Goal: Transaction & Acquisition: Purchase product/service

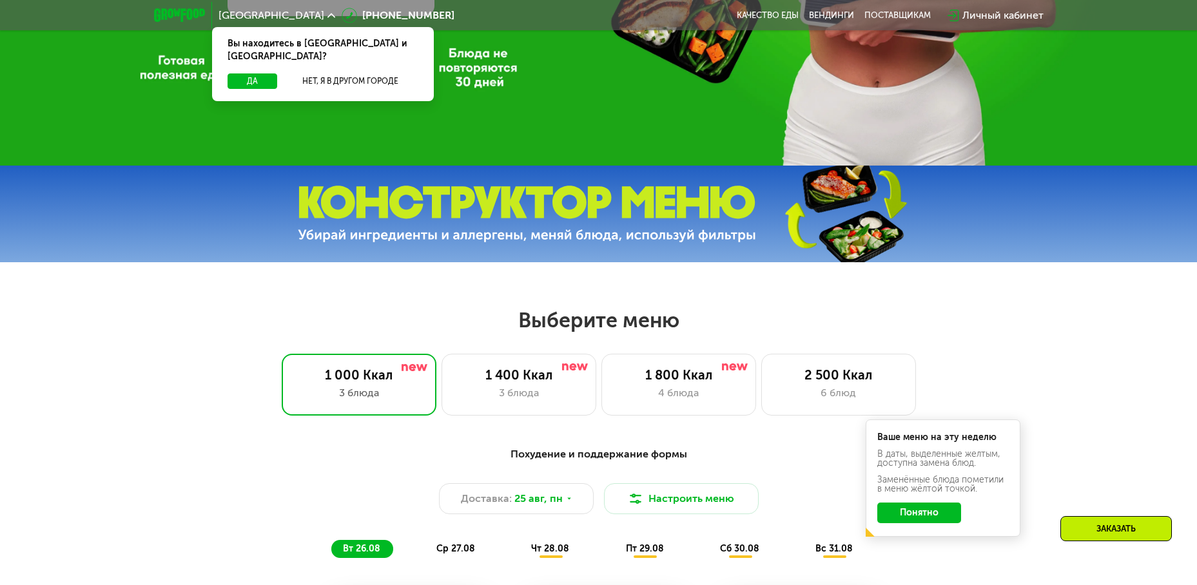
scroll to position [516, 0]
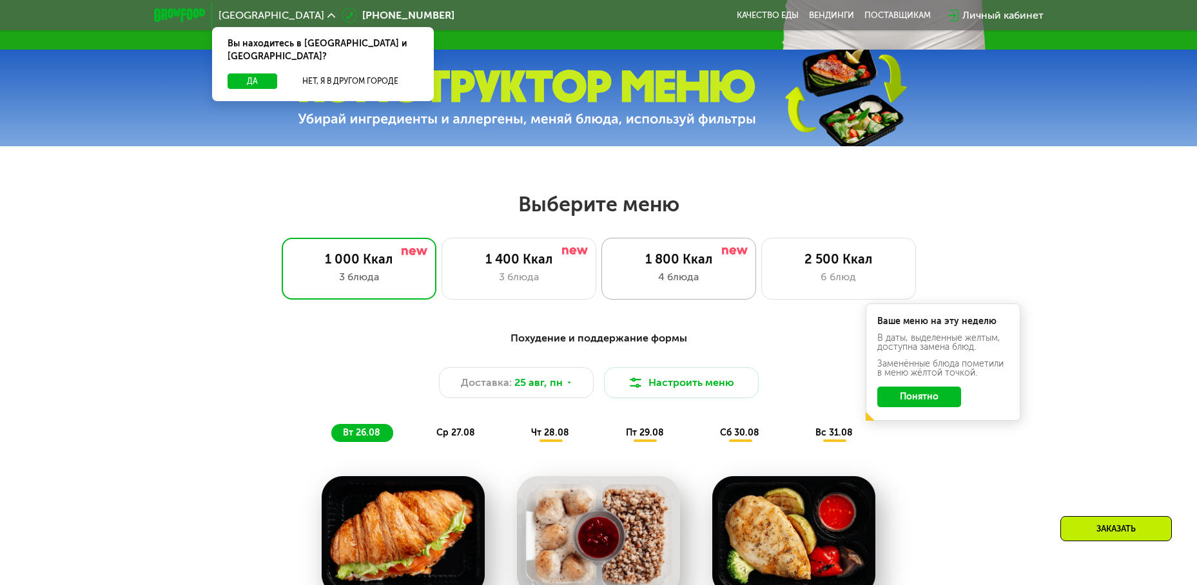
click at [680, 276] on div "4 блюда" at bounding box center [679, 276] width 128 height 15
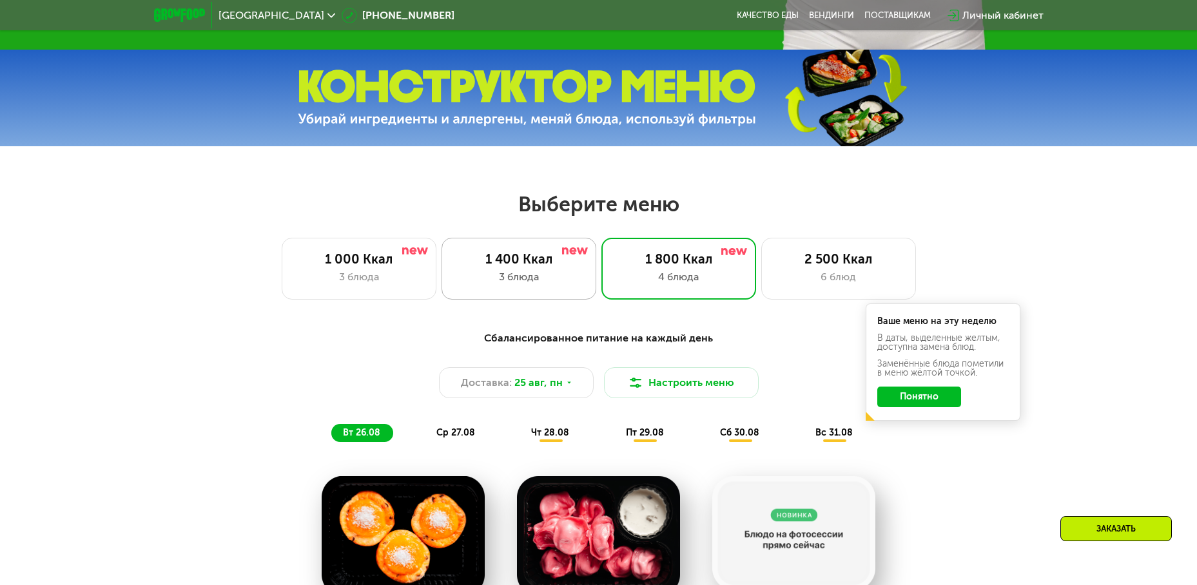
click at [523, 285] on div "3 блюда" at bounding box center [519, 276] width 128 height 15
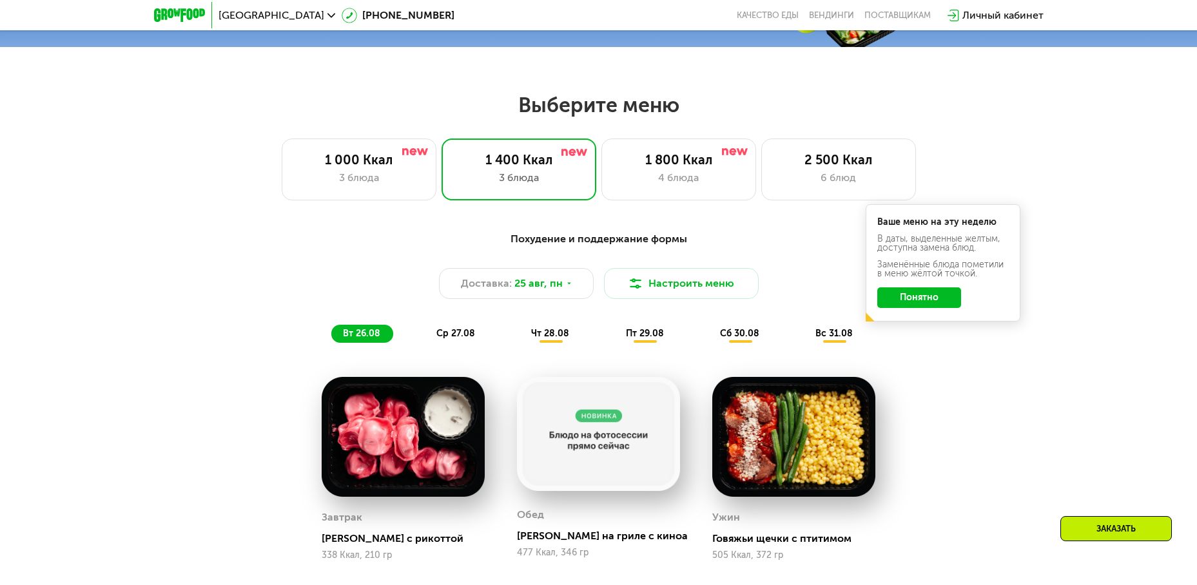
scroll to position [592, 0]
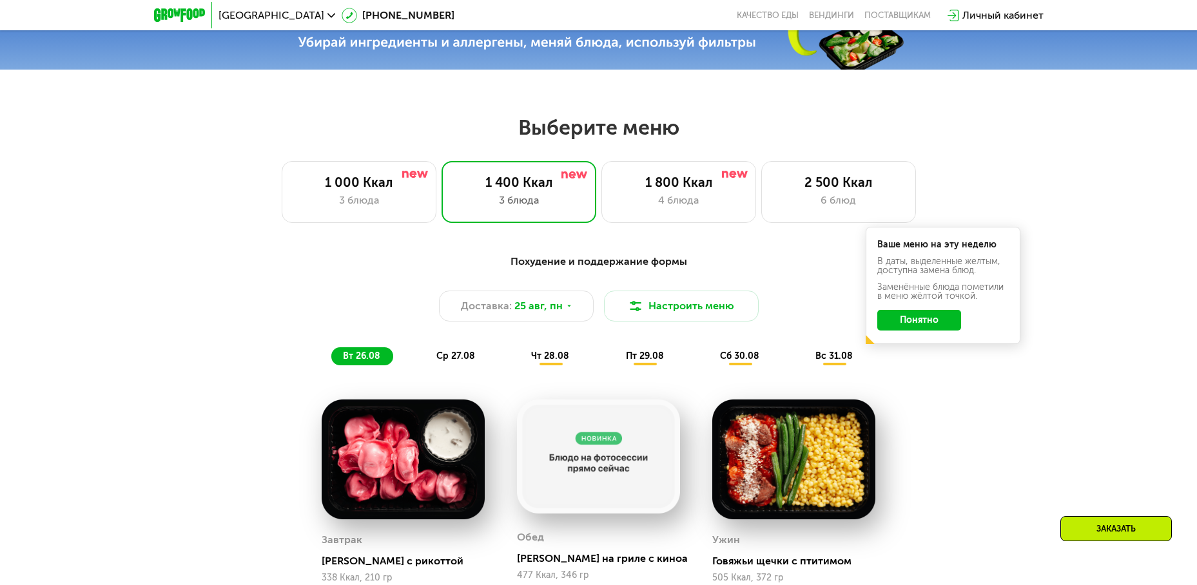
click at [929, 327] on button "Понятно" at bounding box center [919, 320] width 84 height 21
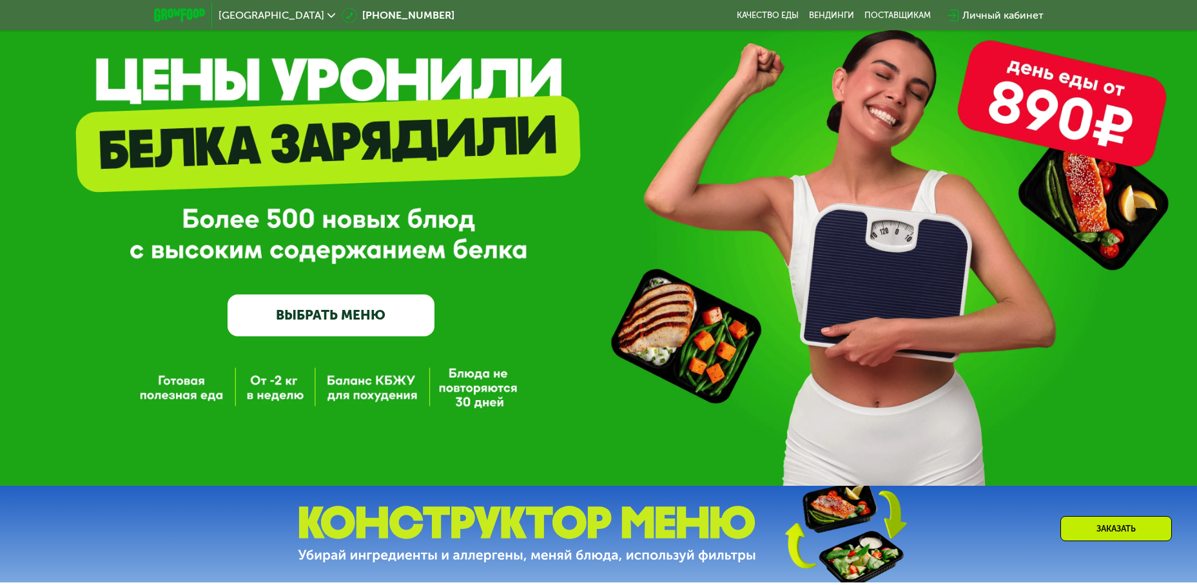
scroll to position [77, 0]
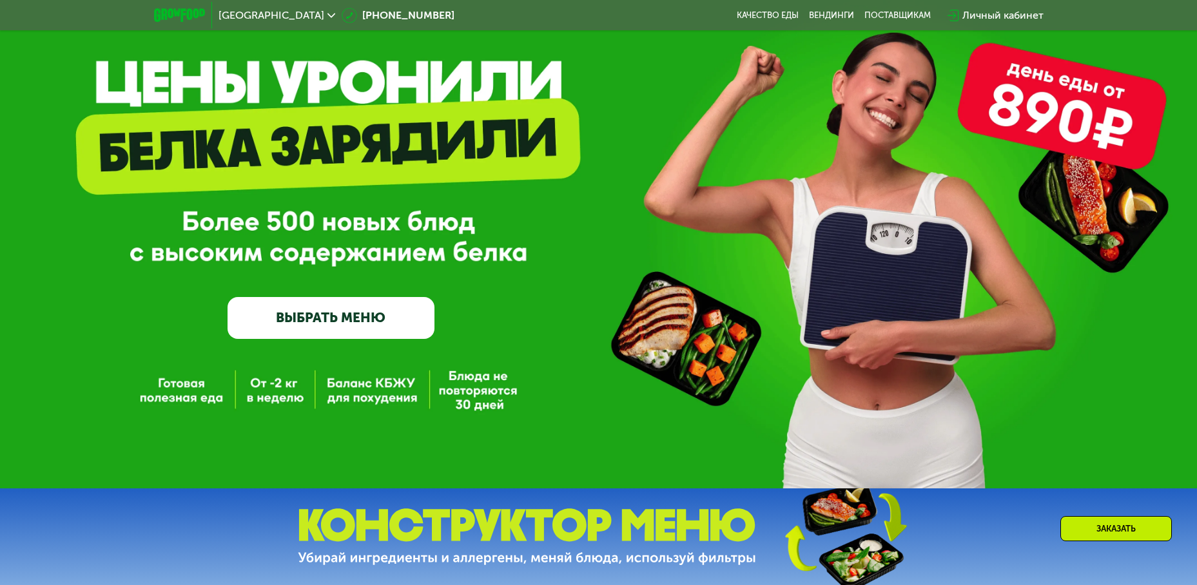
click at [418, 334] on link "ВЫБРАТЬ МЕНЮ" at bounding box center [330, 317] width 207 height 41
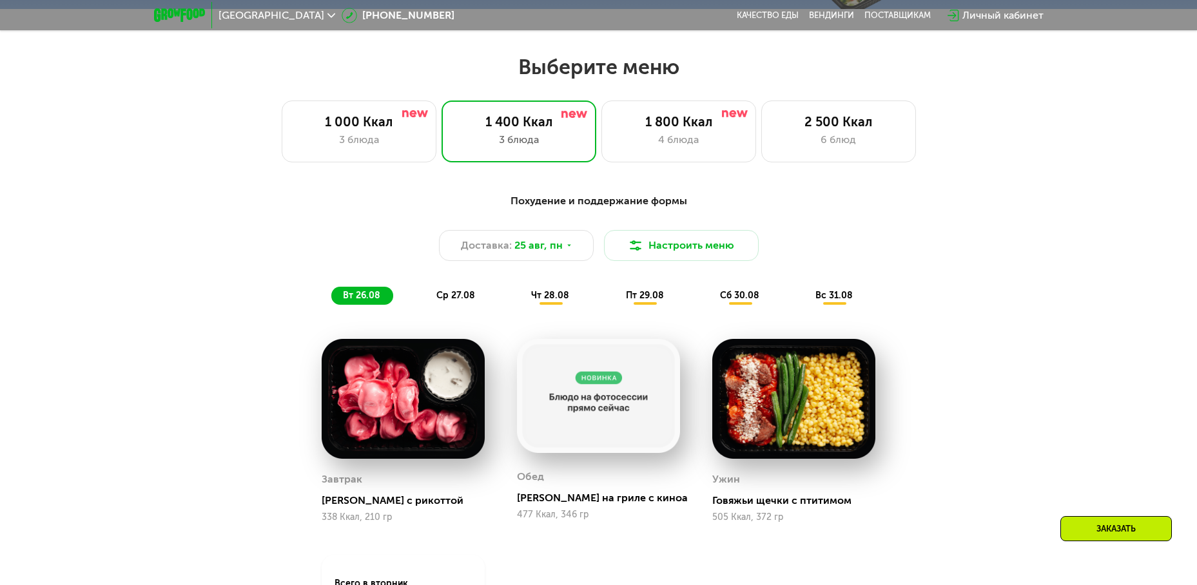
scroll to position [681, 0]
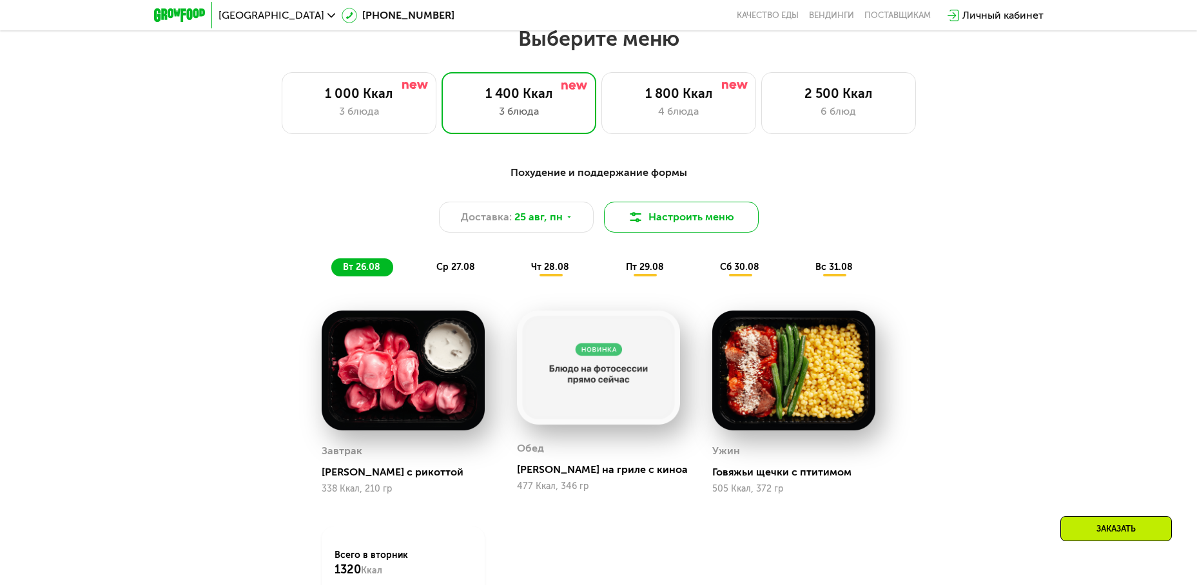
click at [642, 225] on img at bounding box center [635, 216] width 15 height 15
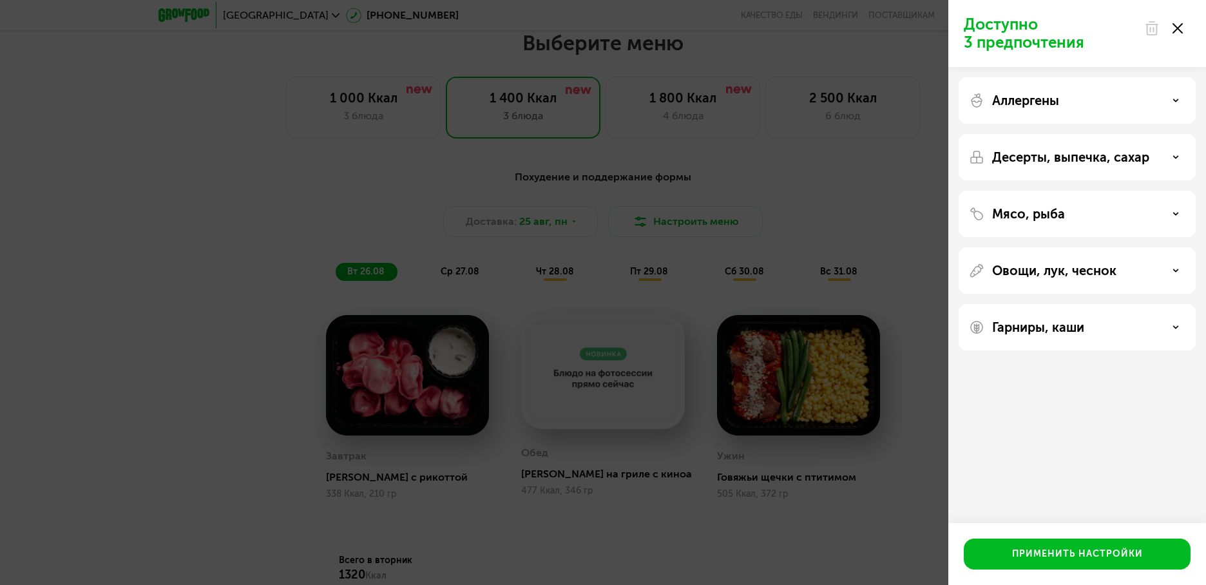
click at [1176, 107] on div "Аллергены" at bounding box center [1077, 100] width 217 height 15
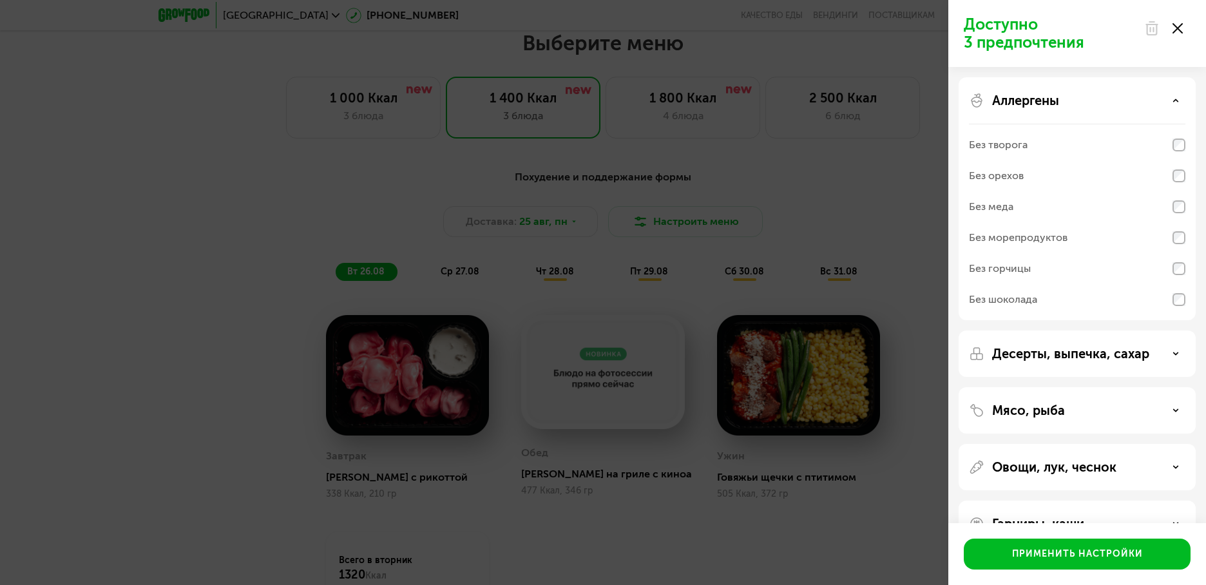
click at [1173, 102] on icon at bounding box center [1176, 100] width 6 height 6
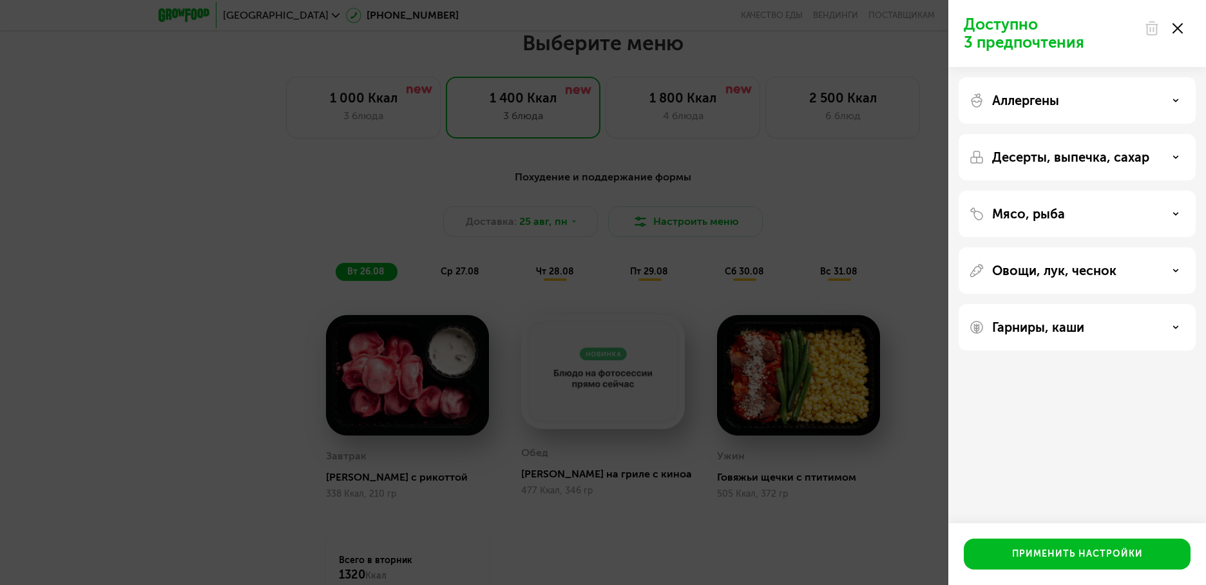
click at [1174, 158] on icon at bounding box center [1176, 157] width 6 height 6
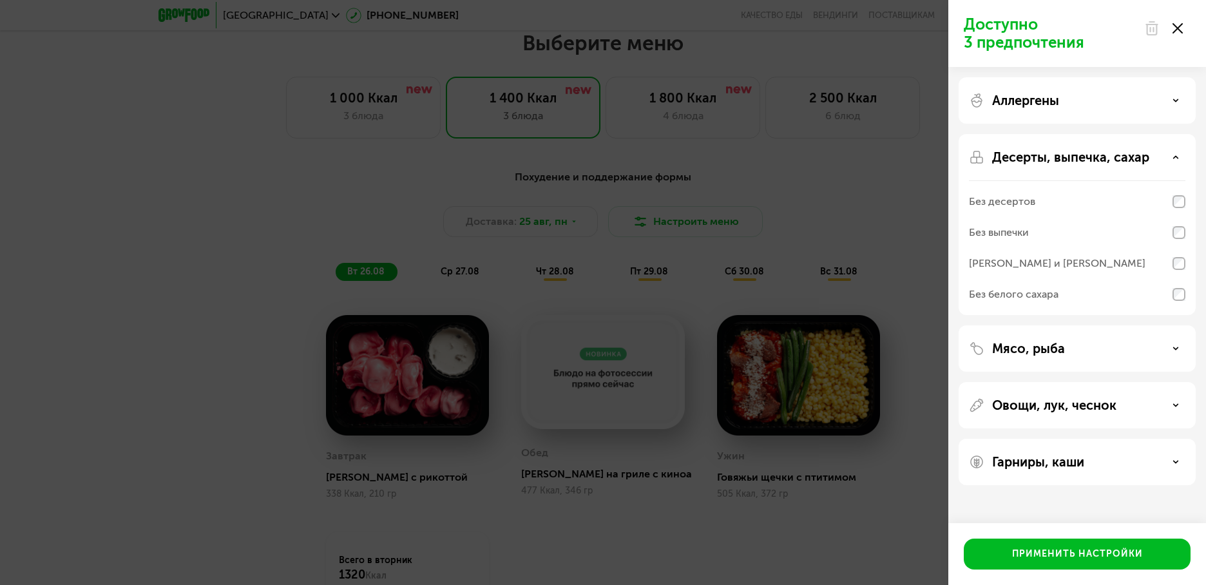
click at [1174, 158] on use at bounding box center [1176, 157] width 5 height 2
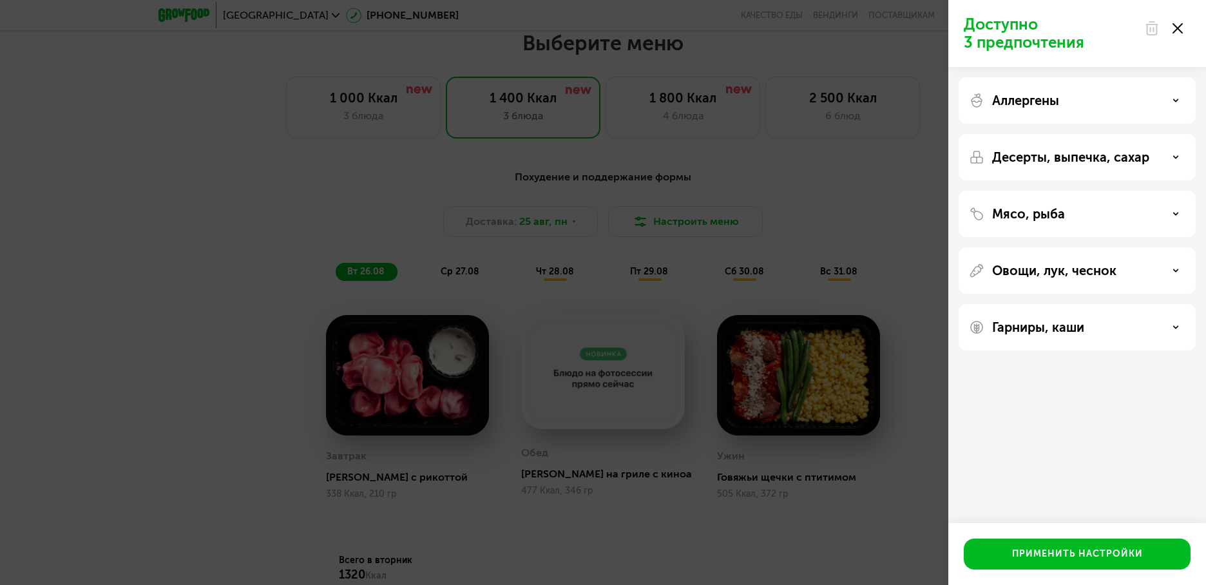
click at [1177, 30] on use at bounding box center [1178, 28] width 10 height 10
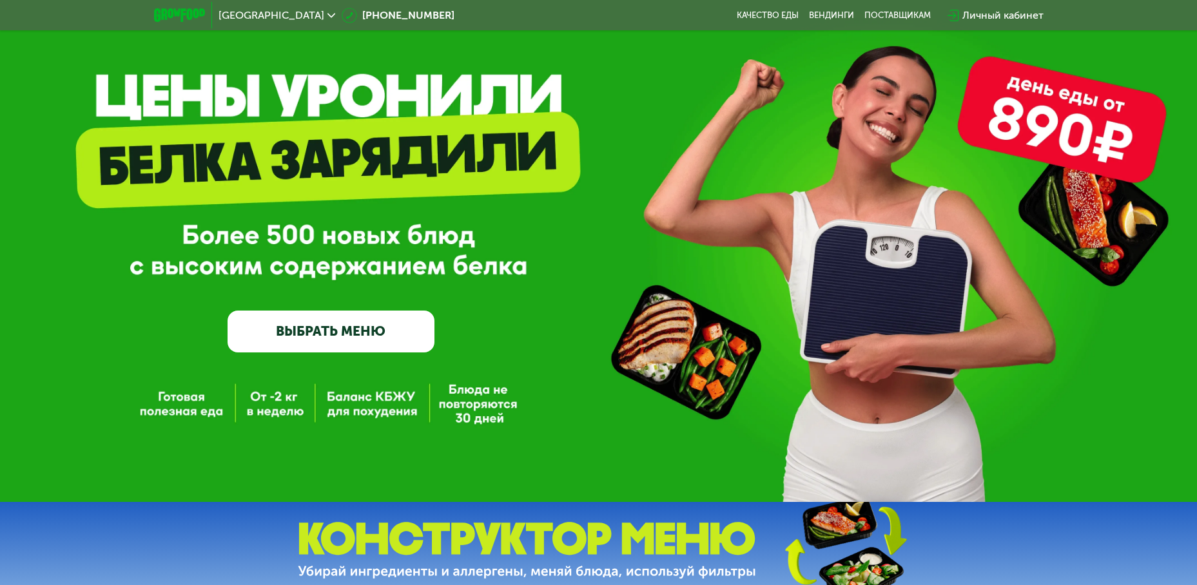
scroll to position [37, 0]
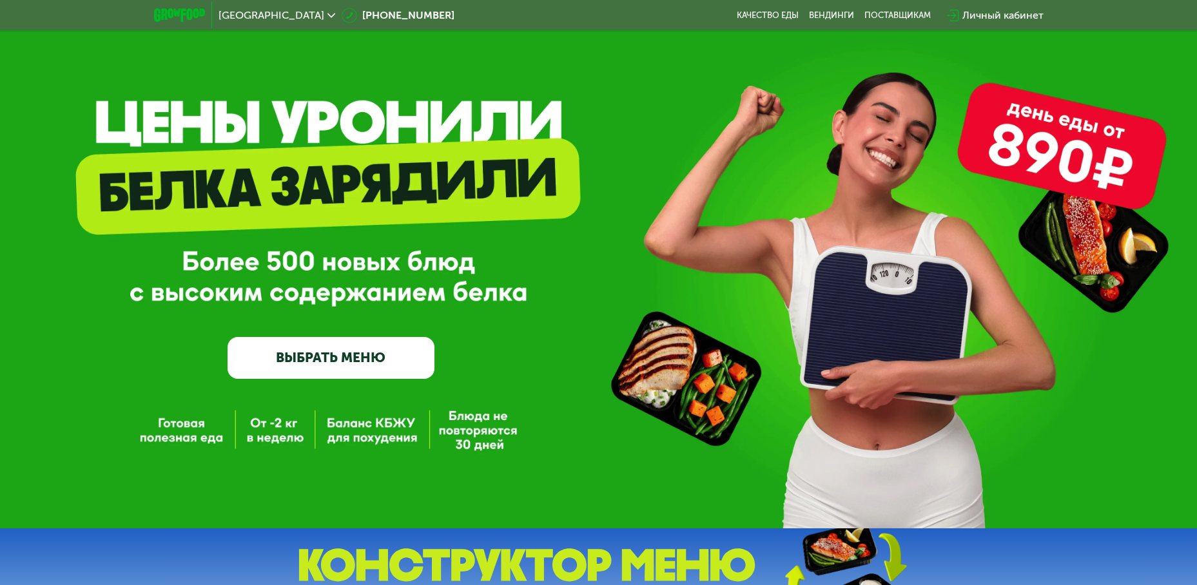
click at [344, 366] on link "ВЫБРАТЬ МЕНЮ" at bounding box center [330, 357] width 207 height 41
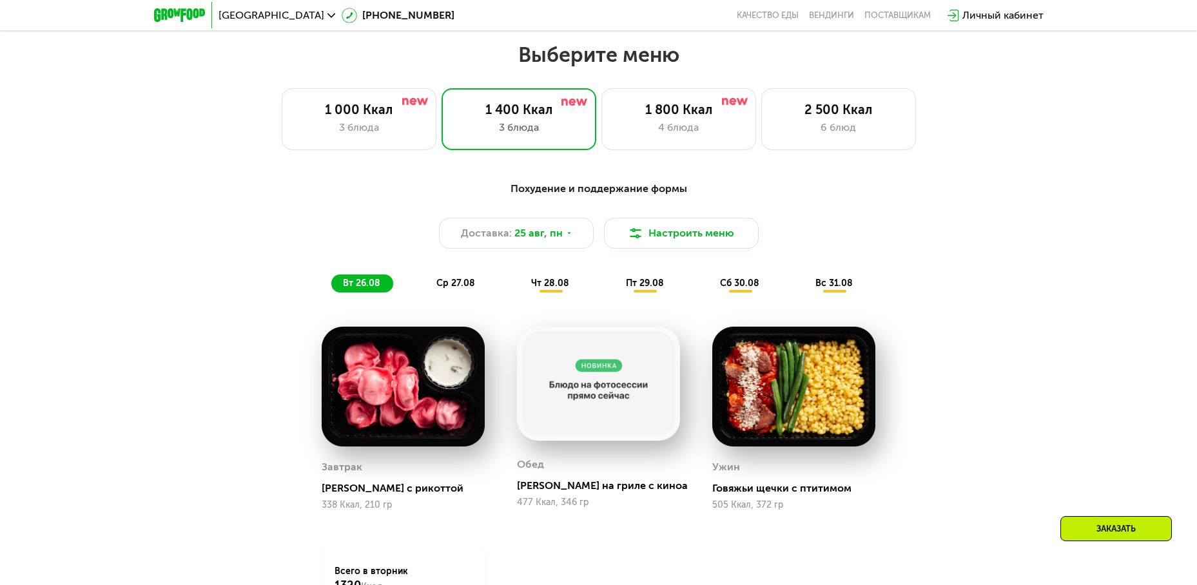
scroll to position [617, 0]
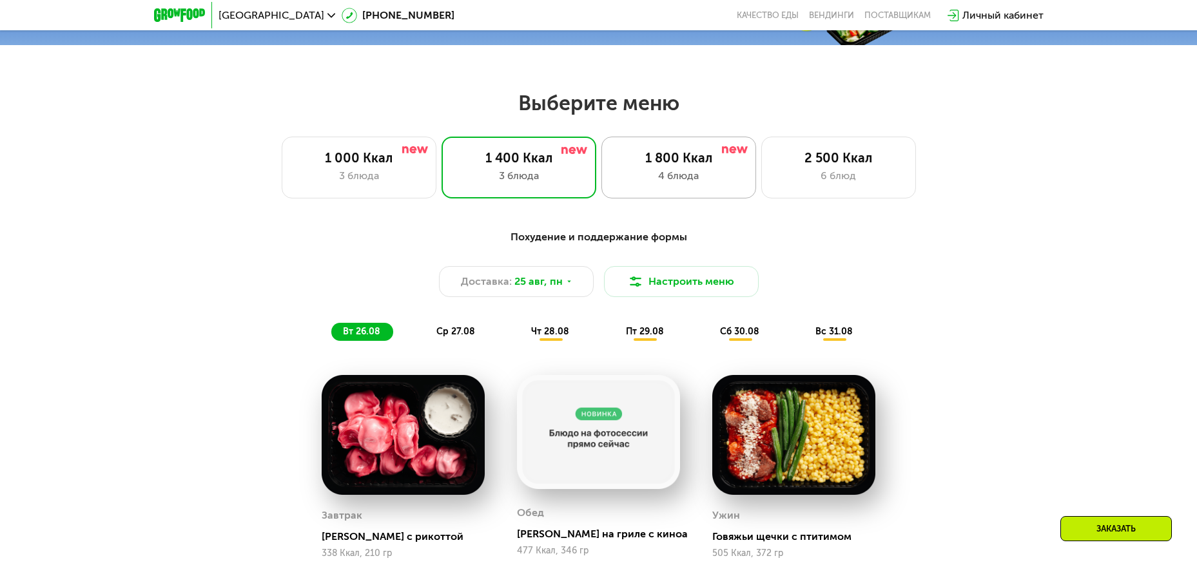
click at [761, 171] on div "1 800 Ккал 4 блюда" at bounding box center [838, 168] width 155 height 62
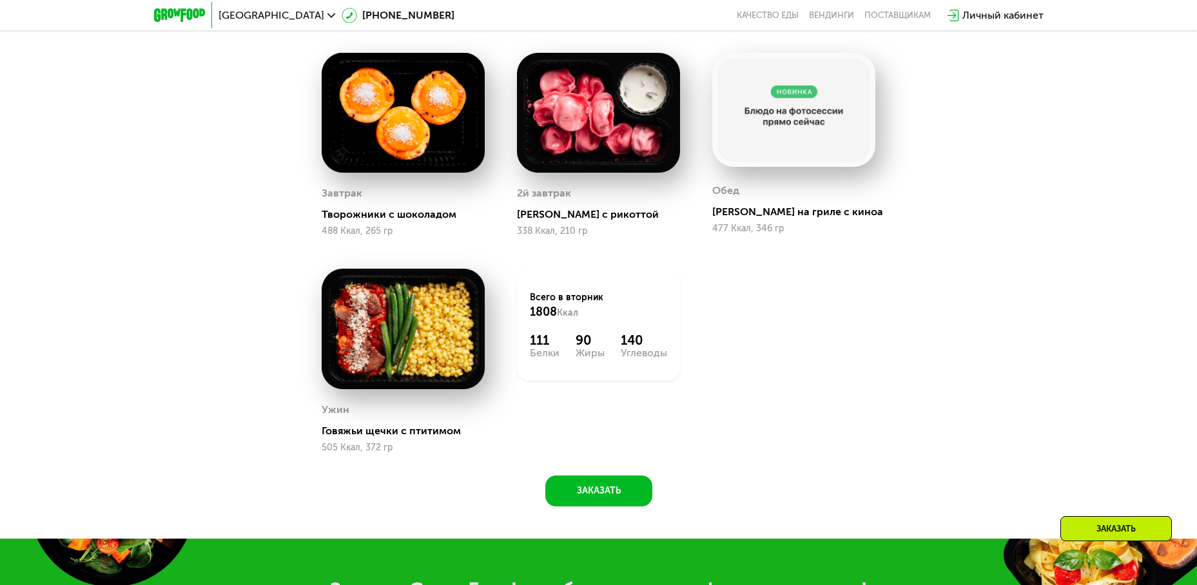
scroll to position [746, 0]
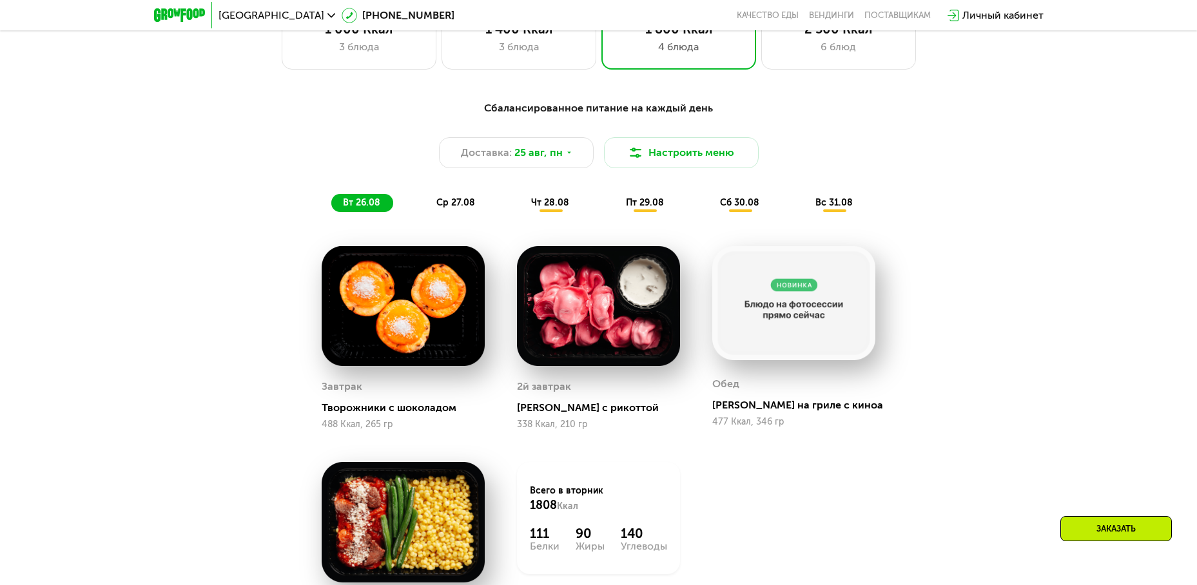
click at [471, 206] on span "ср 27.08" at bounding box center [455, 202] width 39 height 11
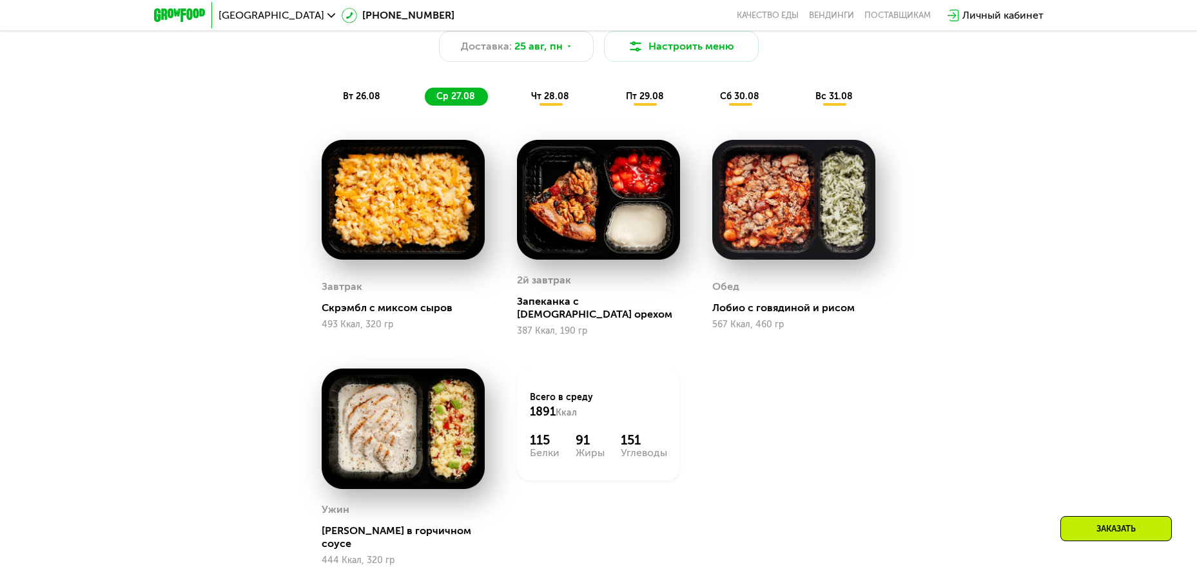
scroll to position [875, 0]
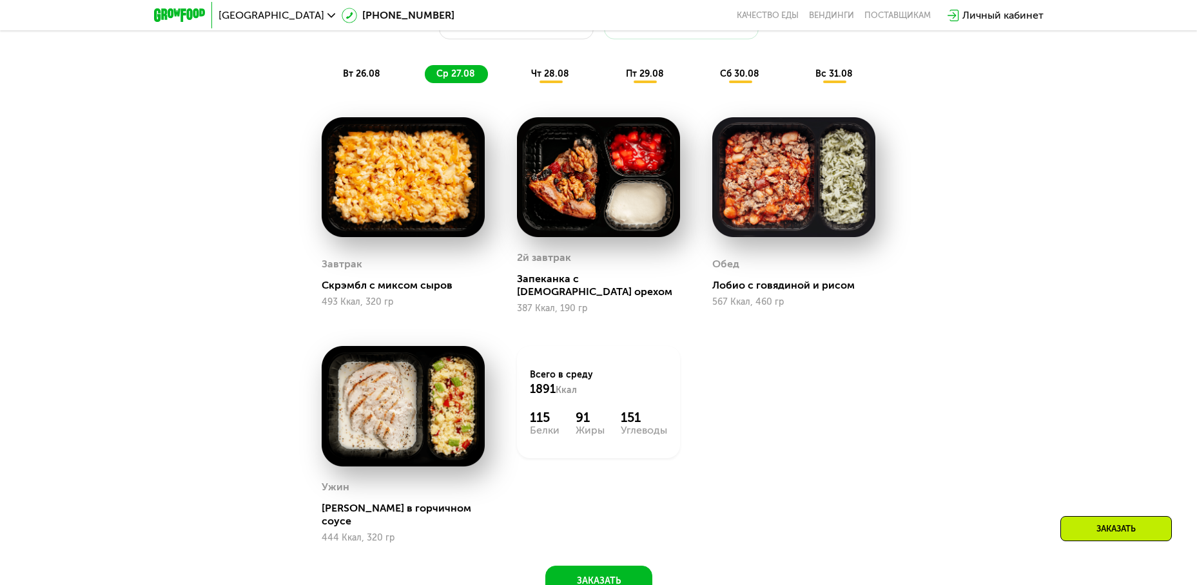
click at [552, 79] on span "чт 28.08" at bounding box center [550, 73] width 38 height 11
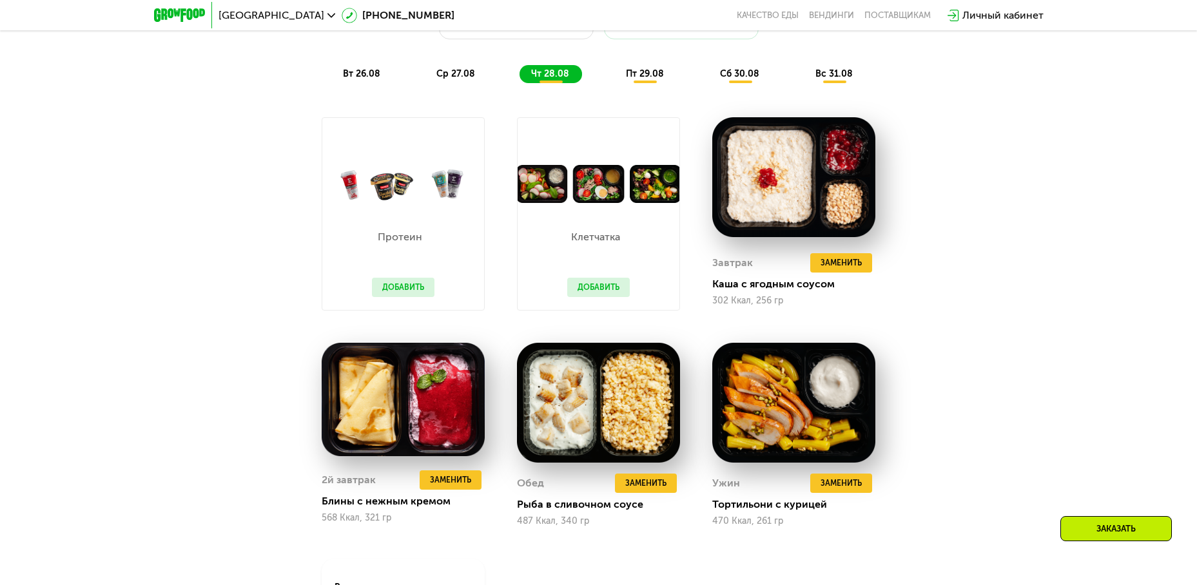
click at [647, 79] on span "пт 29.08" at bounding box center [645, 73] width 38 height 11
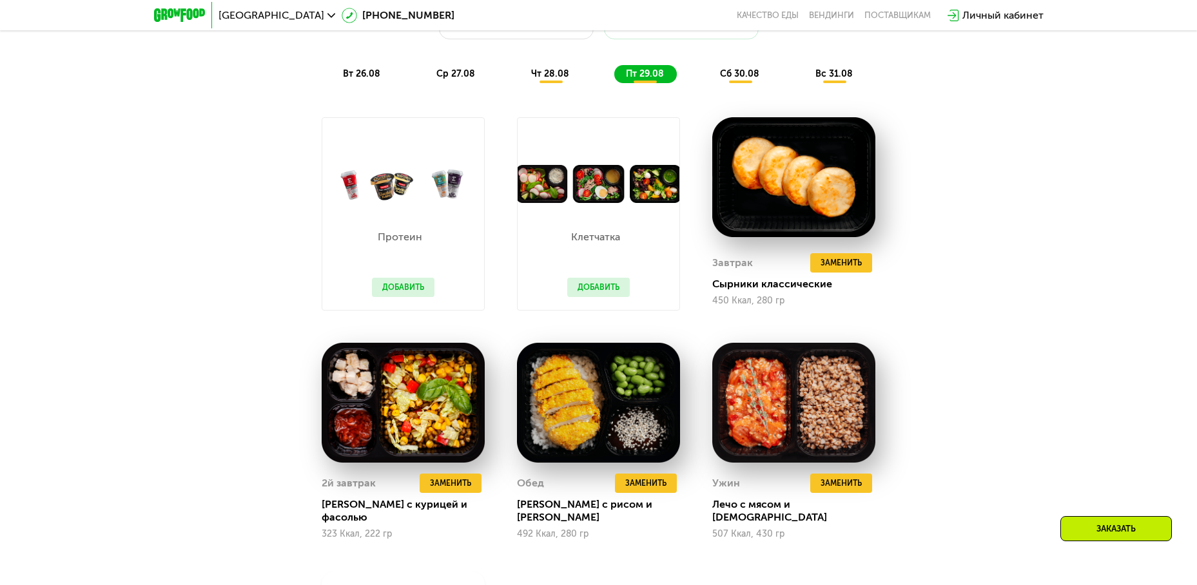
click at [552, 79] on span "чт 28.08" at bounding box center [550, 73] width 38 height 11
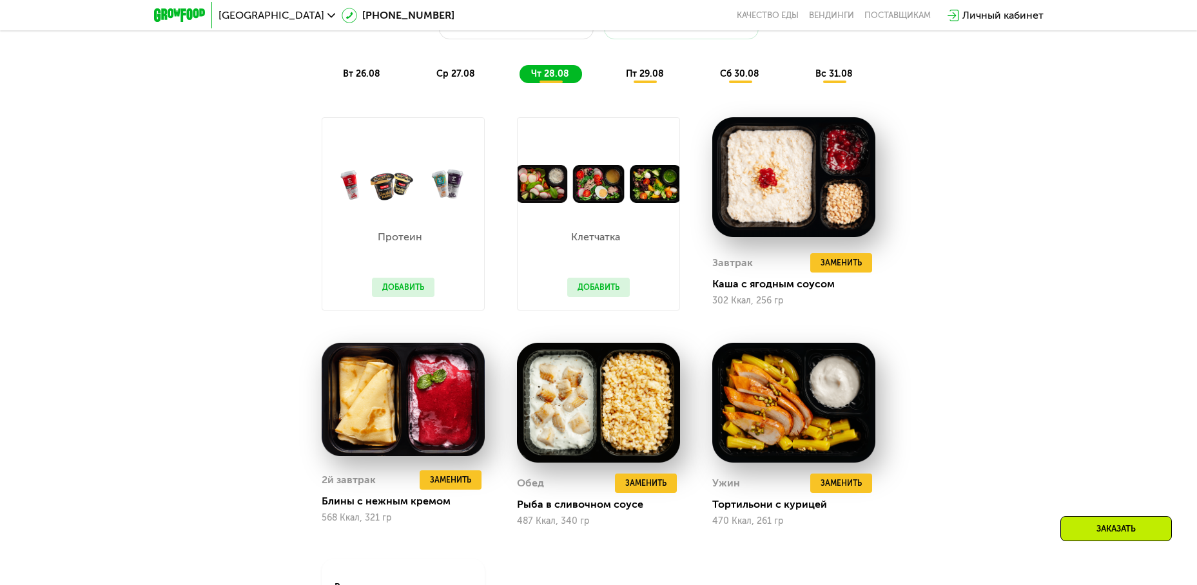
click at [580, 286] on button "Добавить" at bounding box center [598, 287] width 63 height 19
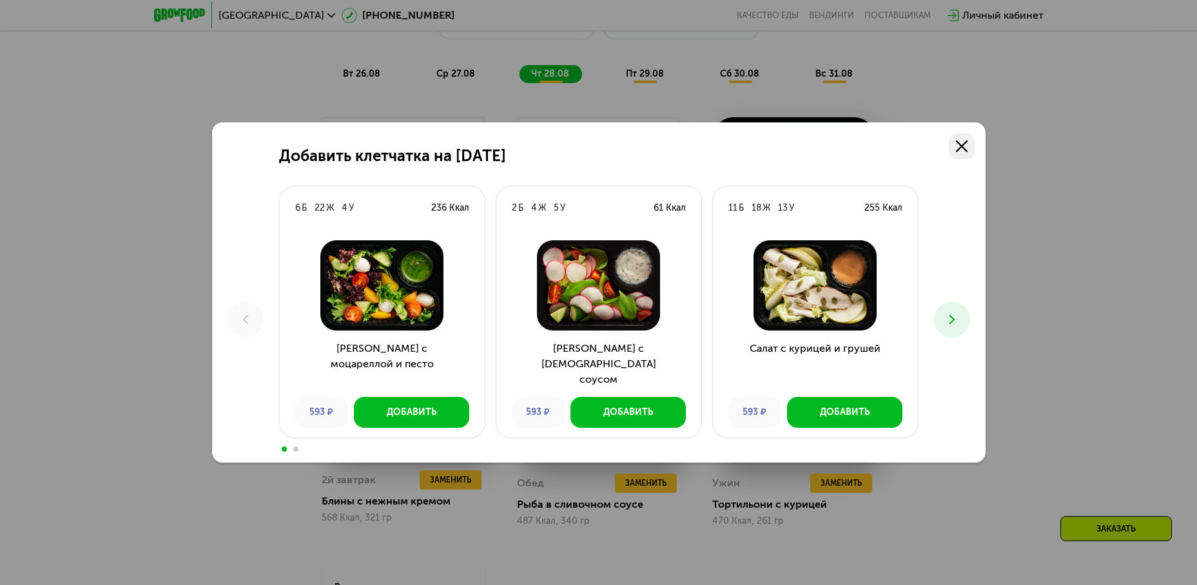
click at [964, 145] on icon at bounding box center [962, 146] width 12 height 12
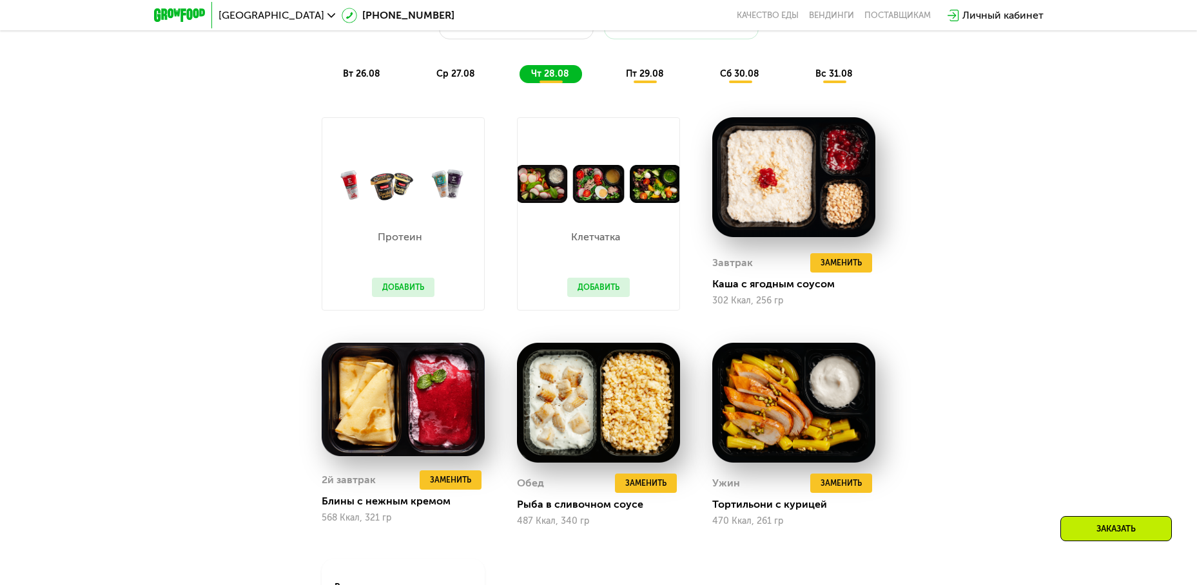
click at [397, 291] on button "Добавить" at bounding box center [403, 287] width 63 height 19
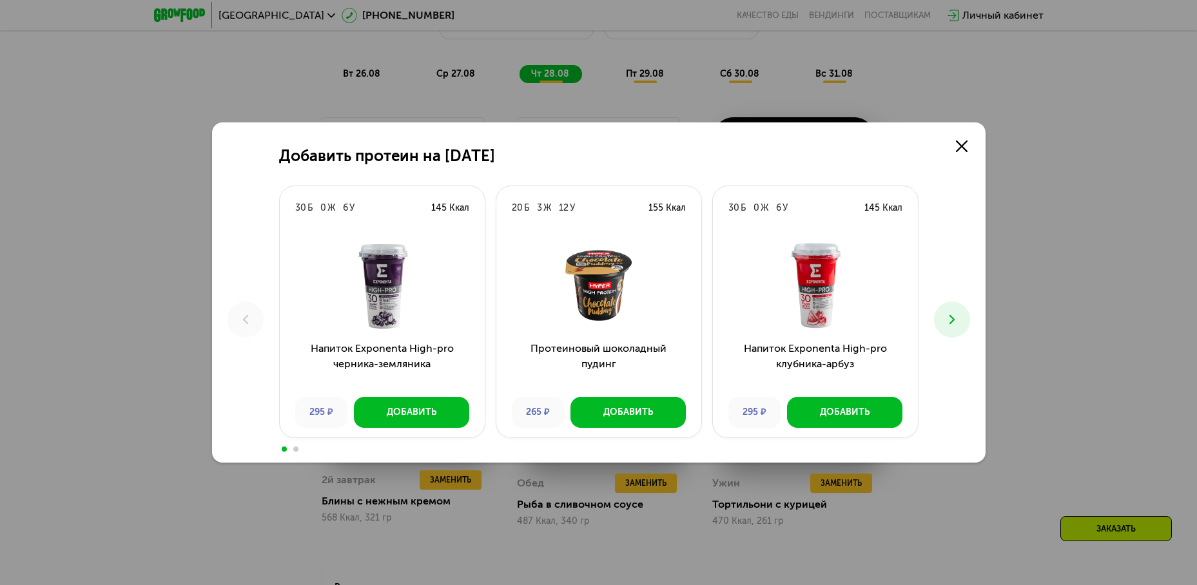
click at [954, 318] on icon at bounding box center [951, 319] width 15 height 15
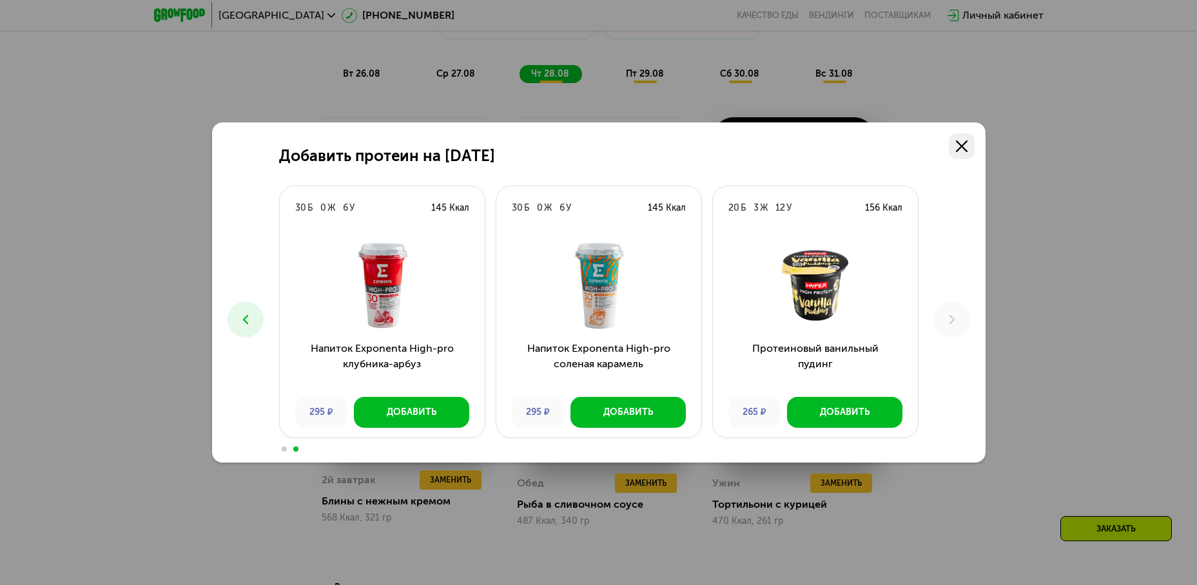
click at [965, 142] on use at bounding box center [962, 146] width 12 height 12
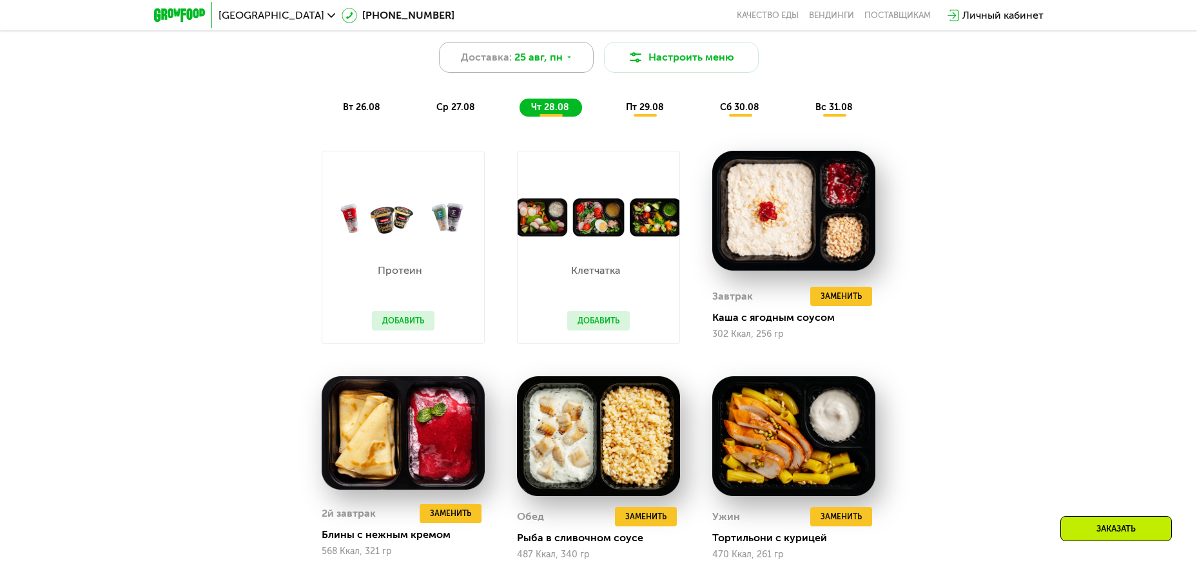
scroll to position [681, 0]
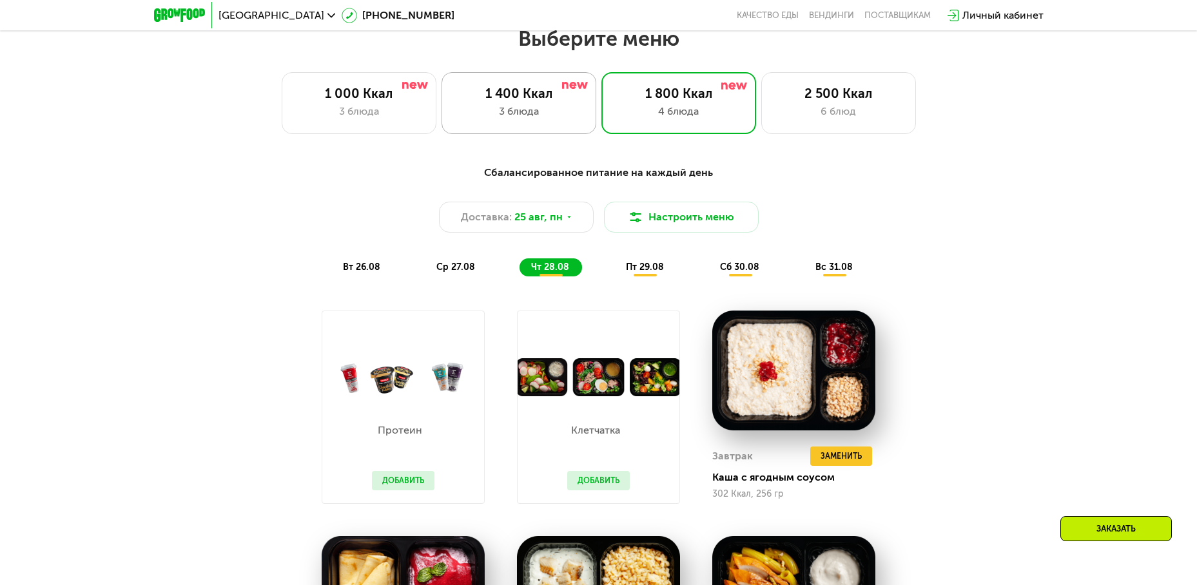
click at [566, 113] on div "3 блюда" at bounding box center [519, 111] width 128 height 15
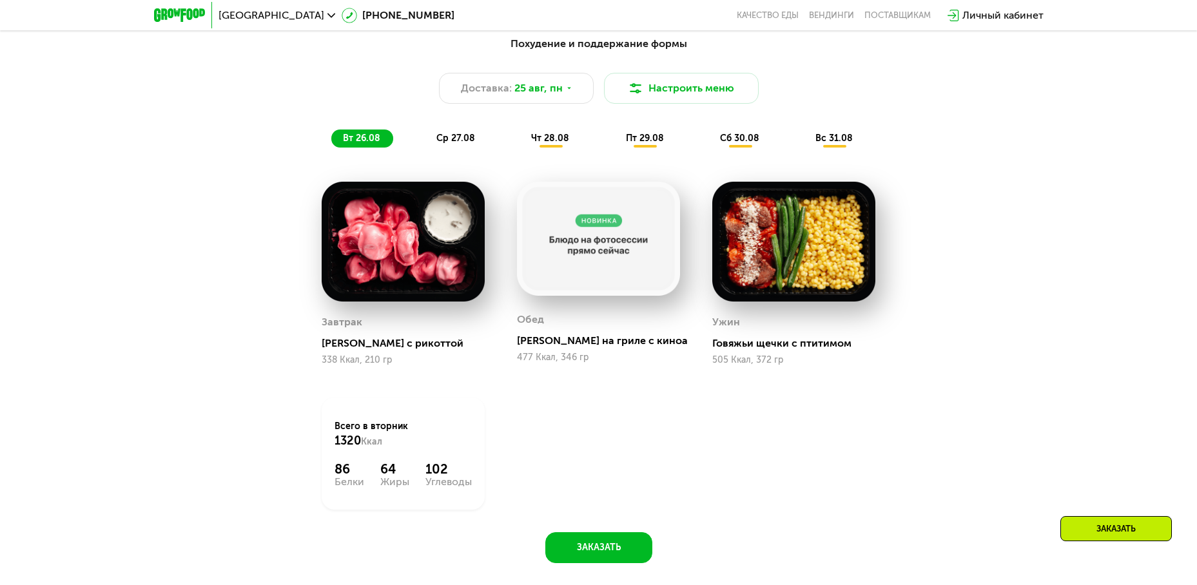
scroll to position [875, 0]
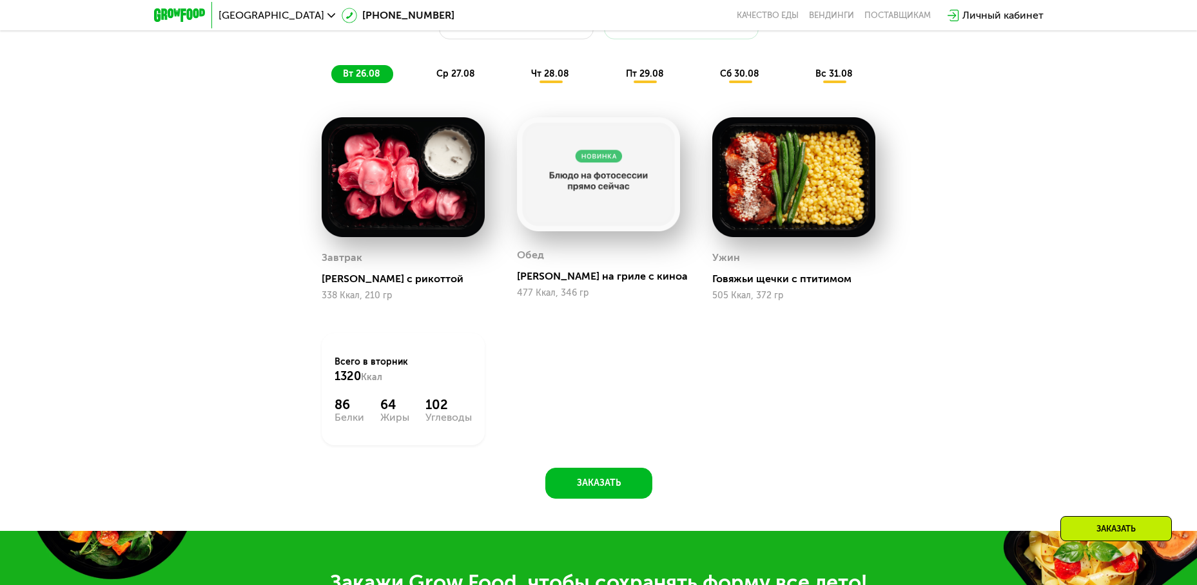
click at [548, 73] on span "чт 28.08" at bounding box center [550, 73] width 38 height 11
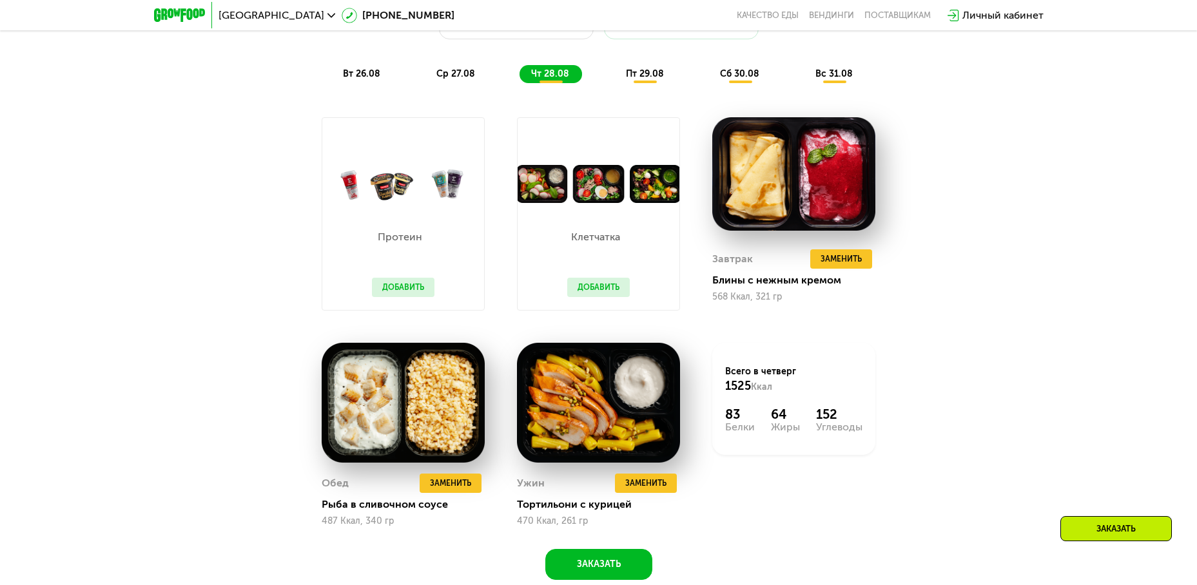
scroll to position [810, 0]
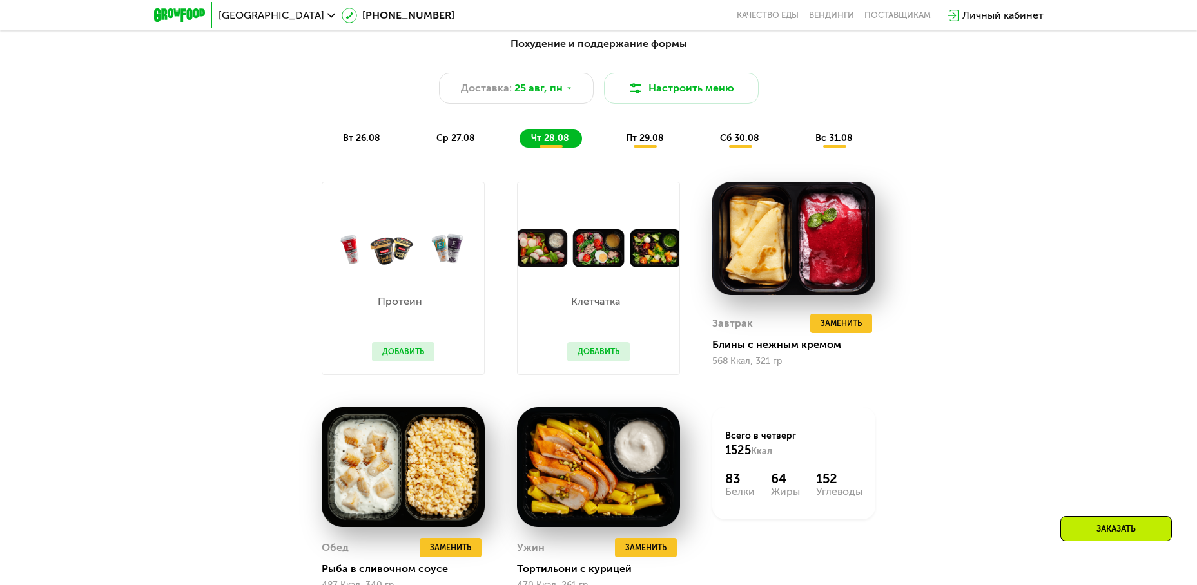
click at [644, 144] on span "пт 29.08" at bounding box center [645, 138] width 38 height 11
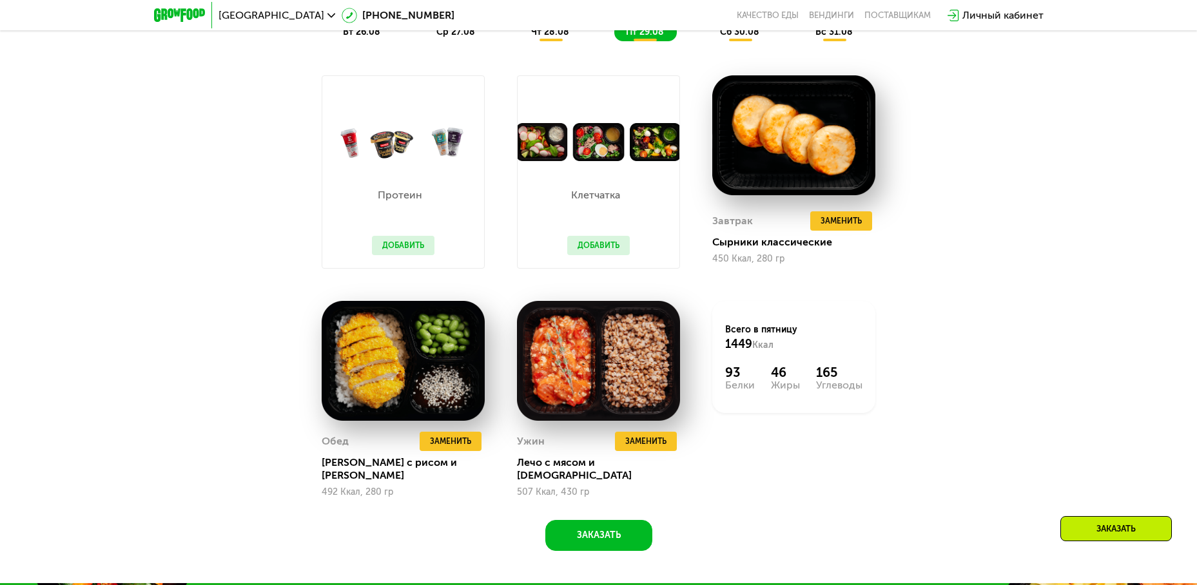
scroll to position [939, 0]
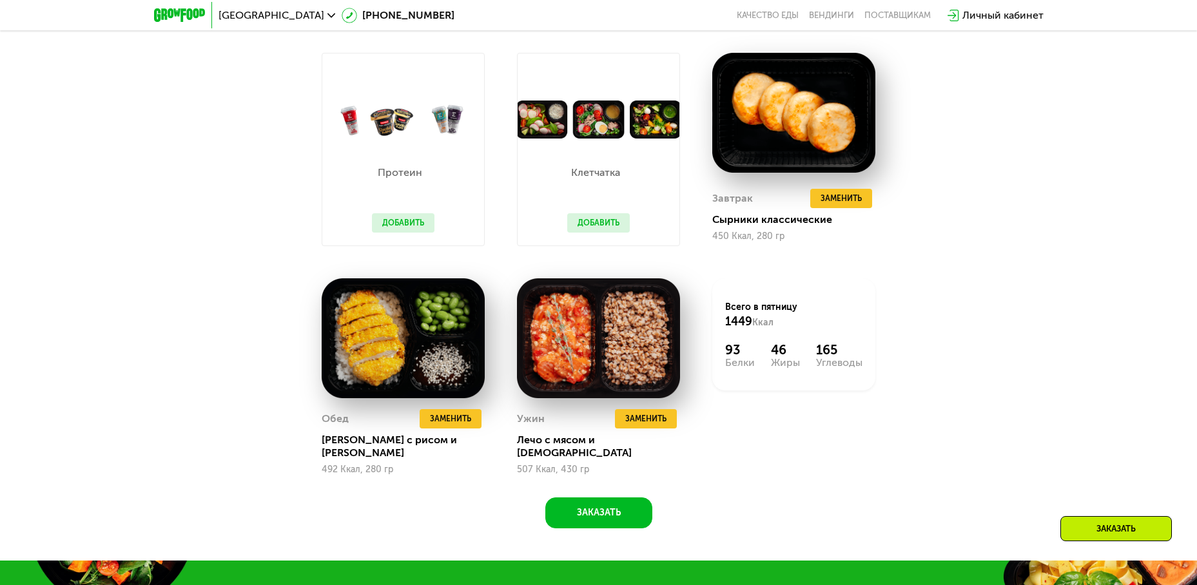
click at [608, 233] on button "Добавить" at bounding box center [598, 222] width 63 height 19
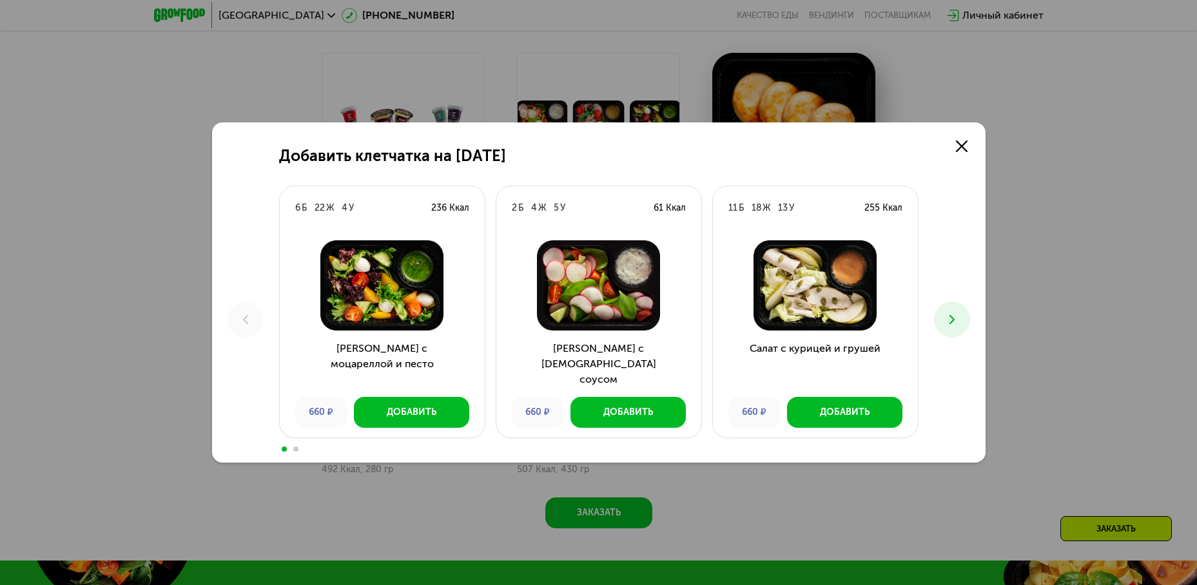
click at [956, 317] on icon at bounding box center [951, 319] width 15 height 15
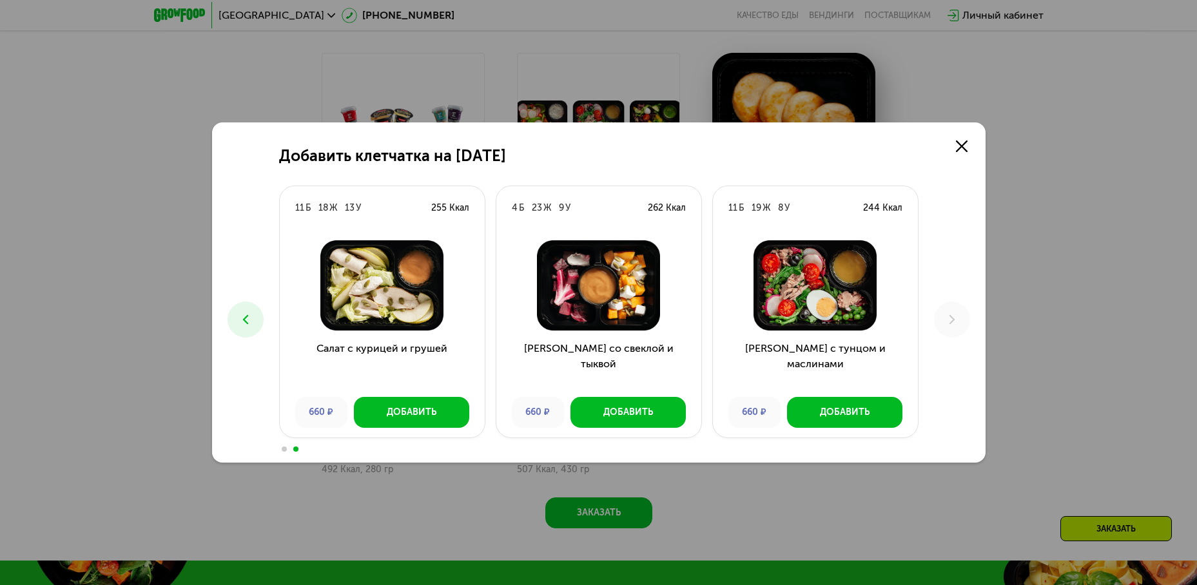
click at [253, 321] on button at bounding box center [245, 320] width 36 height 36
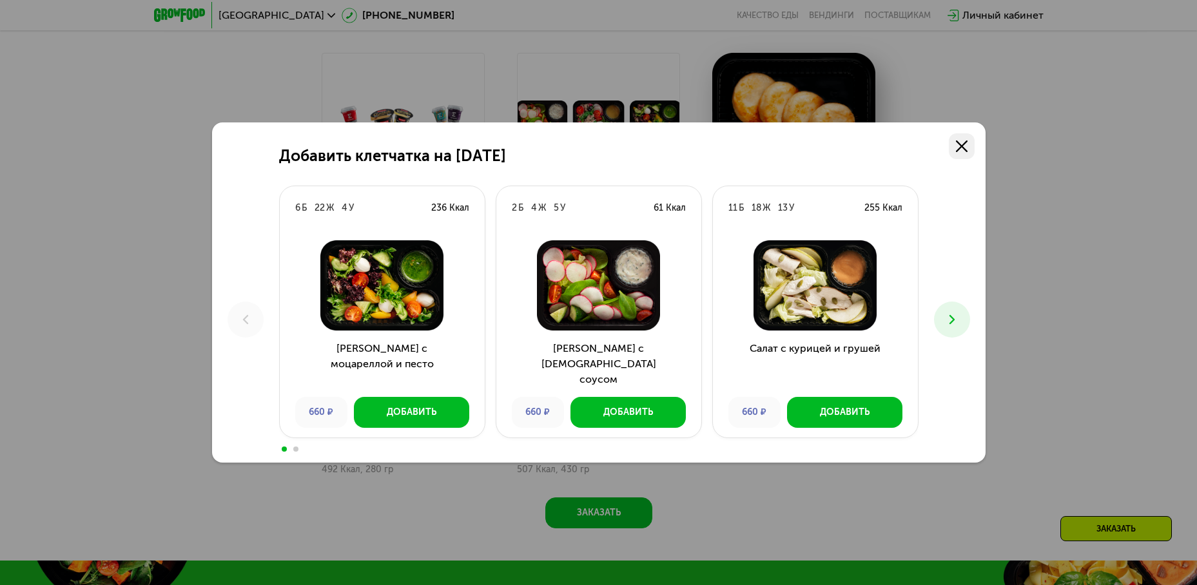
click at [970, 144] on link at bounding box center [962, 146] width 26 height 26
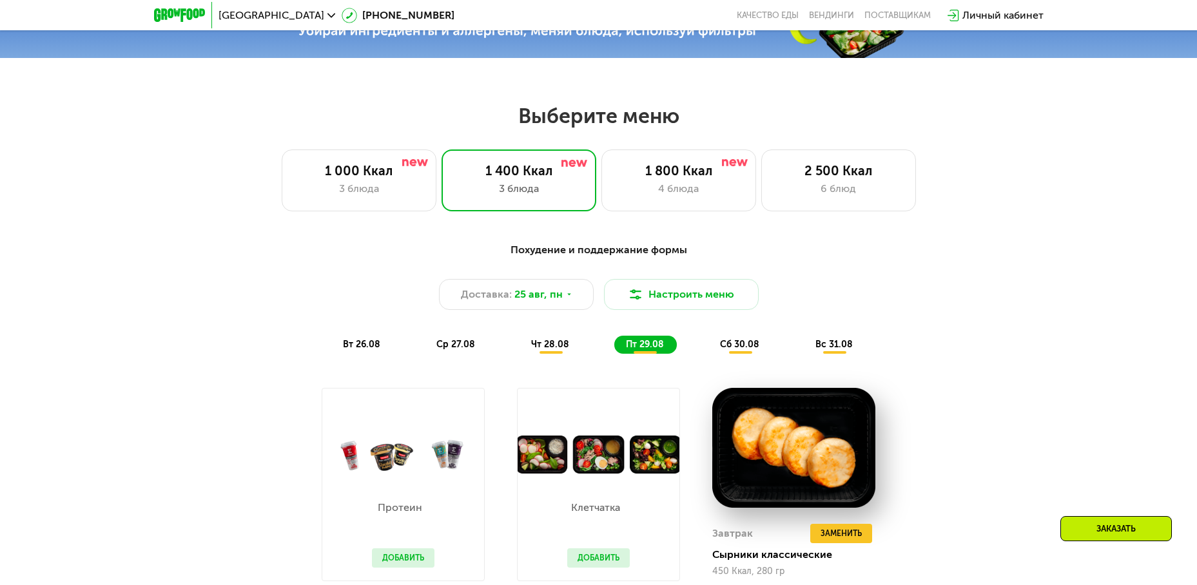
scroll to position [875, 0]
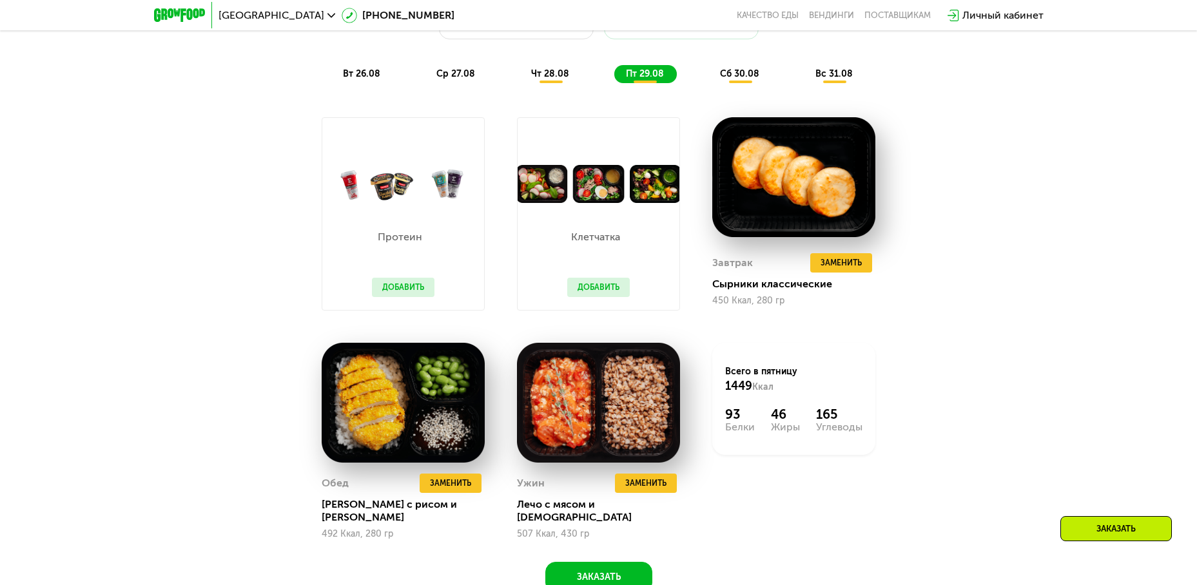
click at [746, 78] on span "сб 30.08" at bounding box center [739, 73] width 39 height 11
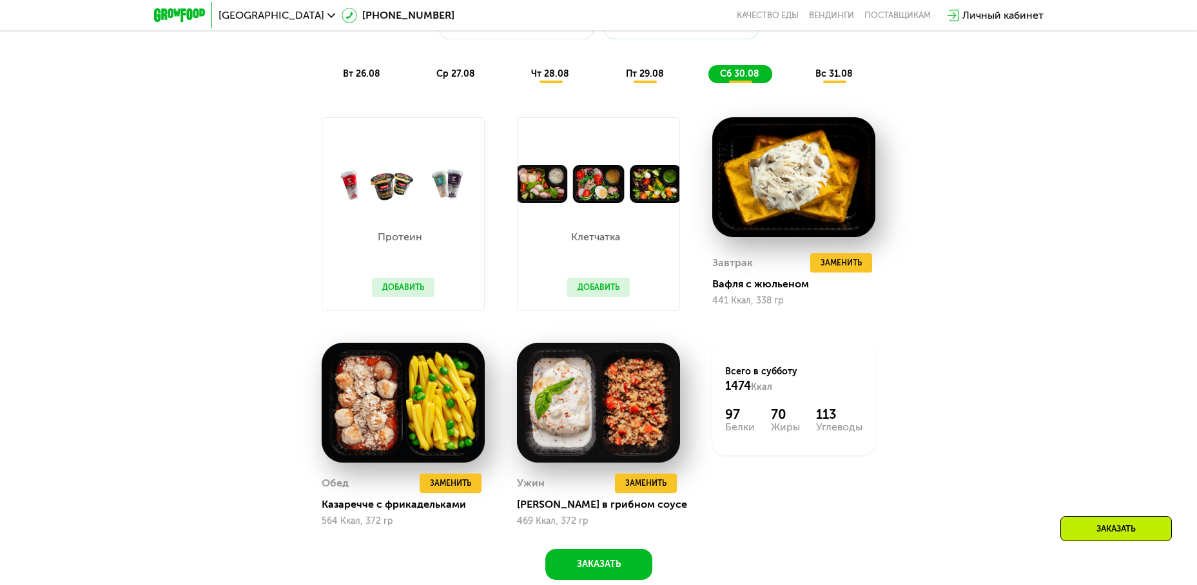
click at [830, 71] on div "вс 31.08" at bounding box center [835, 74] width 62 height 18
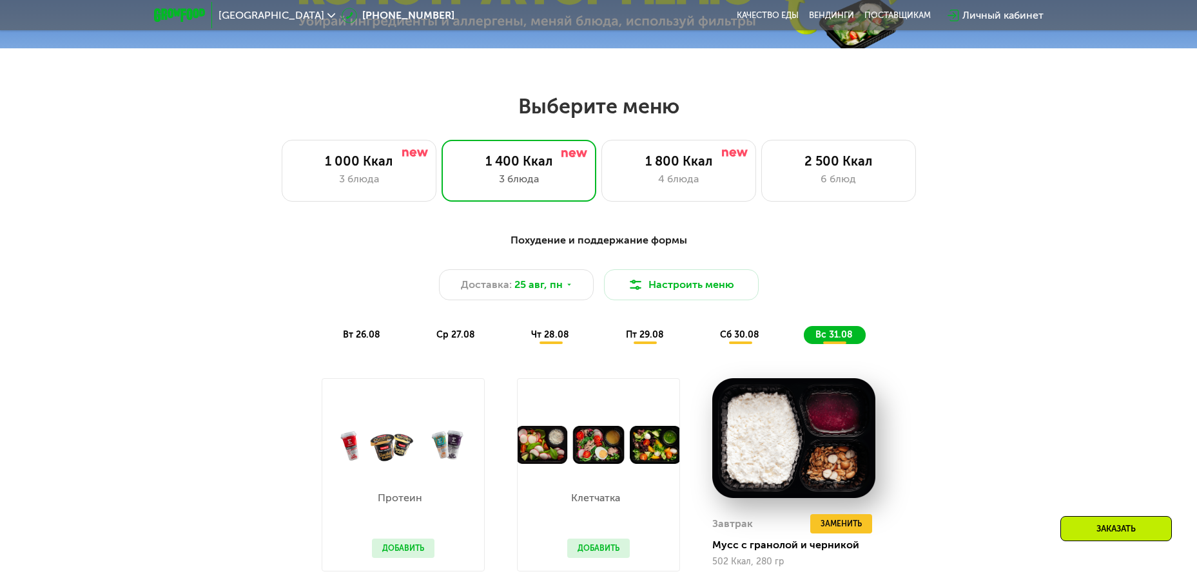
scroll to position [488, 0]
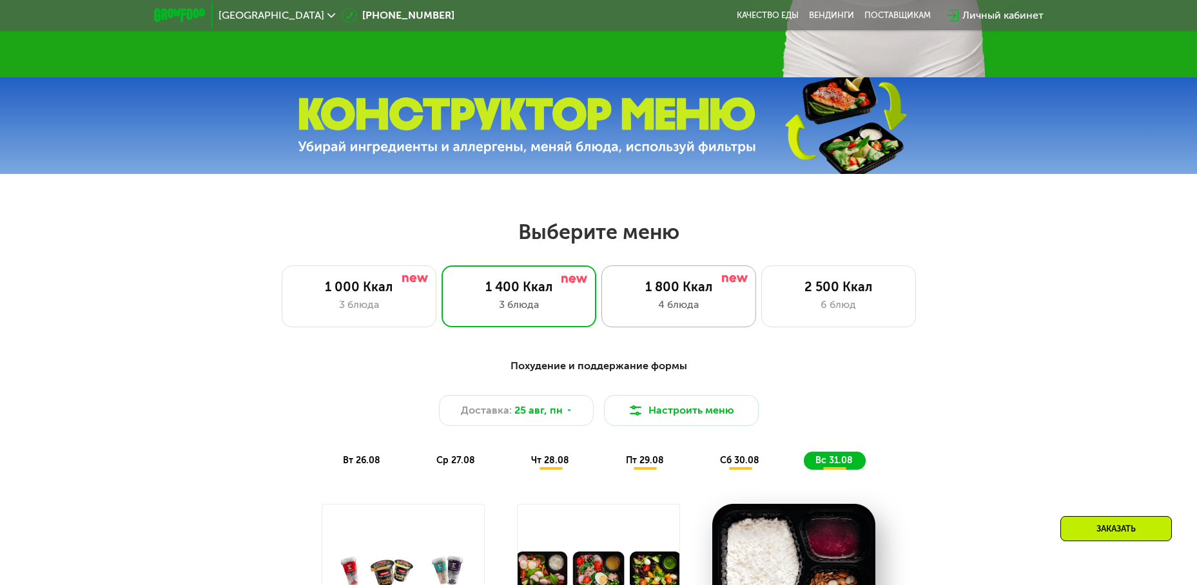
click at [639, 285] on div "1 800 Ккал" at bounding box center [679, 286] width 128 height 15
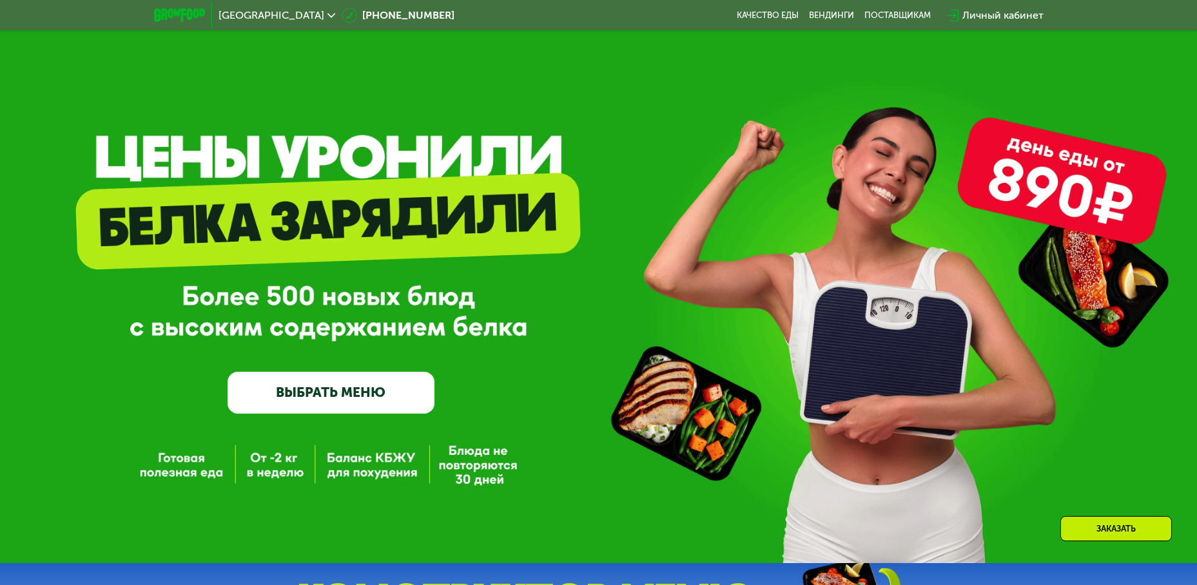
scroll to position [0, 0]
